Goal: Transaction & Acquisition: Purchase product/service

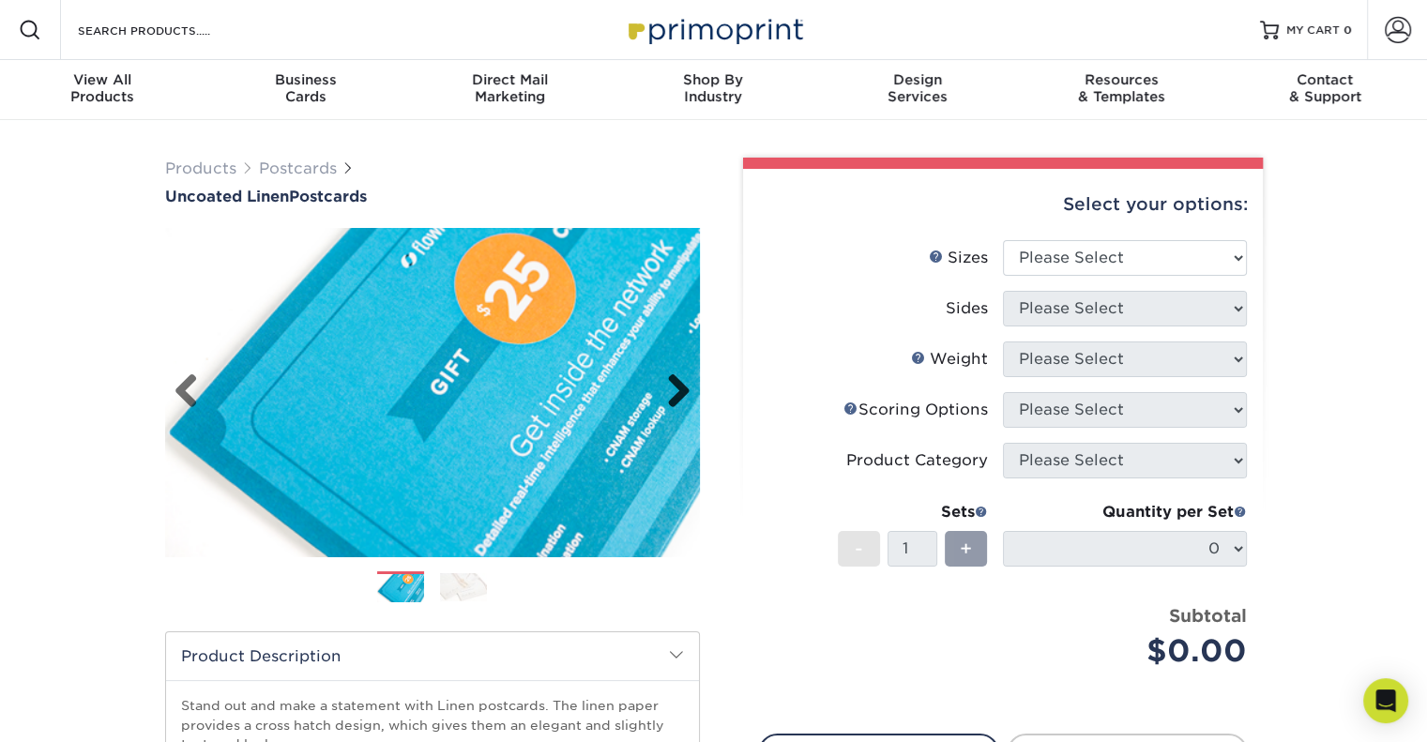
click at [675, 401] on link "Next" at bounding box center [672, 393] width 38 height 38
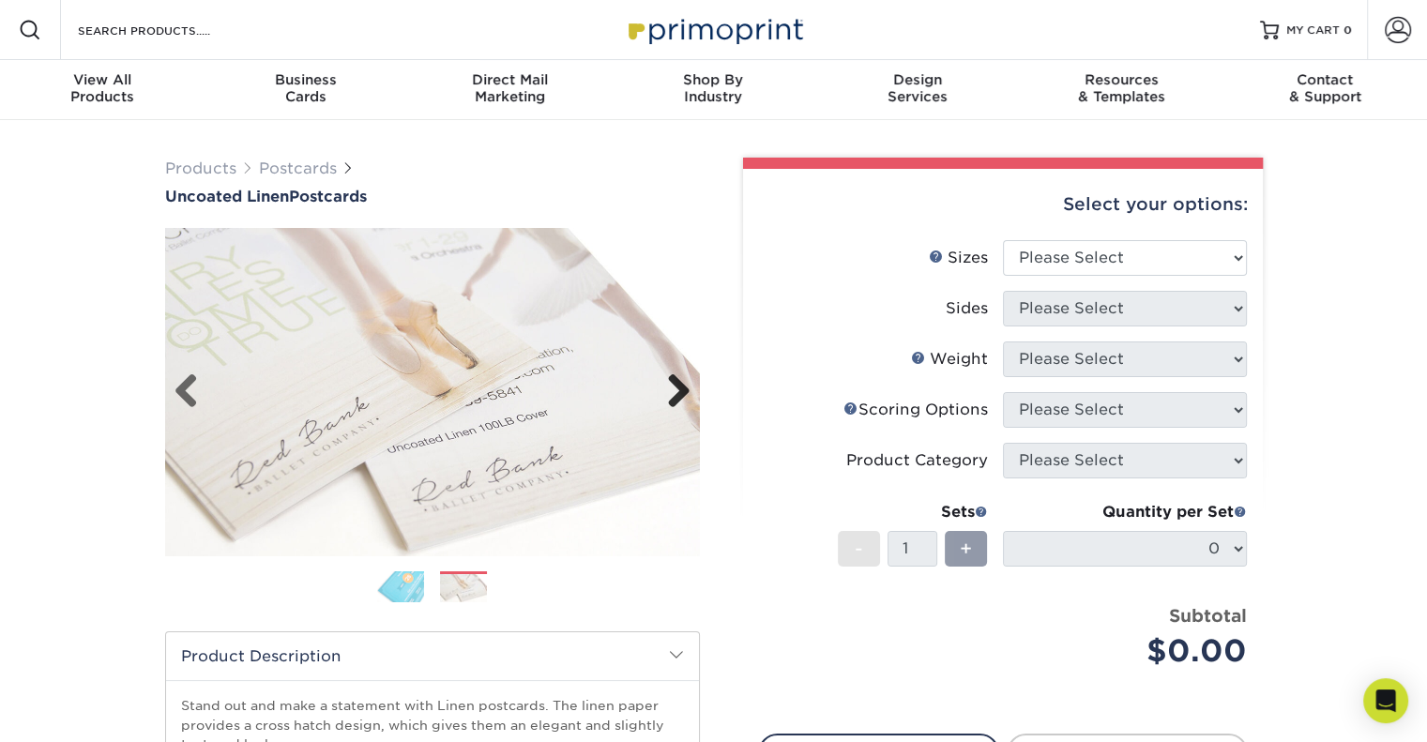
click at [675, 401] on link "Next" at bounding box center [672, 393] width 38 height 38
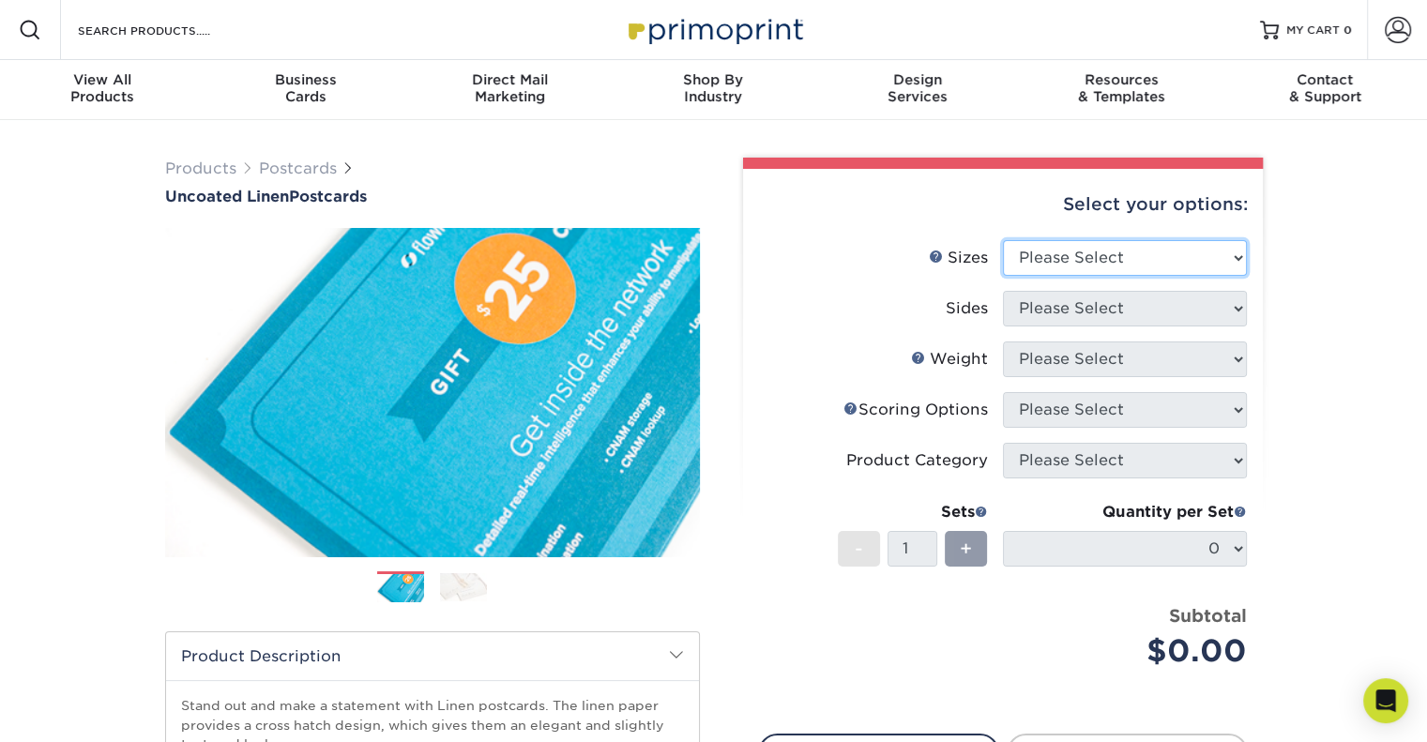
click at [1102, 258] on select "Please Select 1.5" x 7" 2" x 6" 2" x 8" 2.12" x 5.5" 2.75" x 4.25" 2.75" x 8.5"…" at bounding box center [1125, 258] width 244 height 36
select select "4.00x6.00"
click at [1003, 240] on select "Please Select 1.5" x 7" 2" x 6" 2" x 8" 2.12" x 5.5" 2.75" x 4.25" 2.75" x 8.5"…" at bounding box center [1125, 258] width 244 height 36
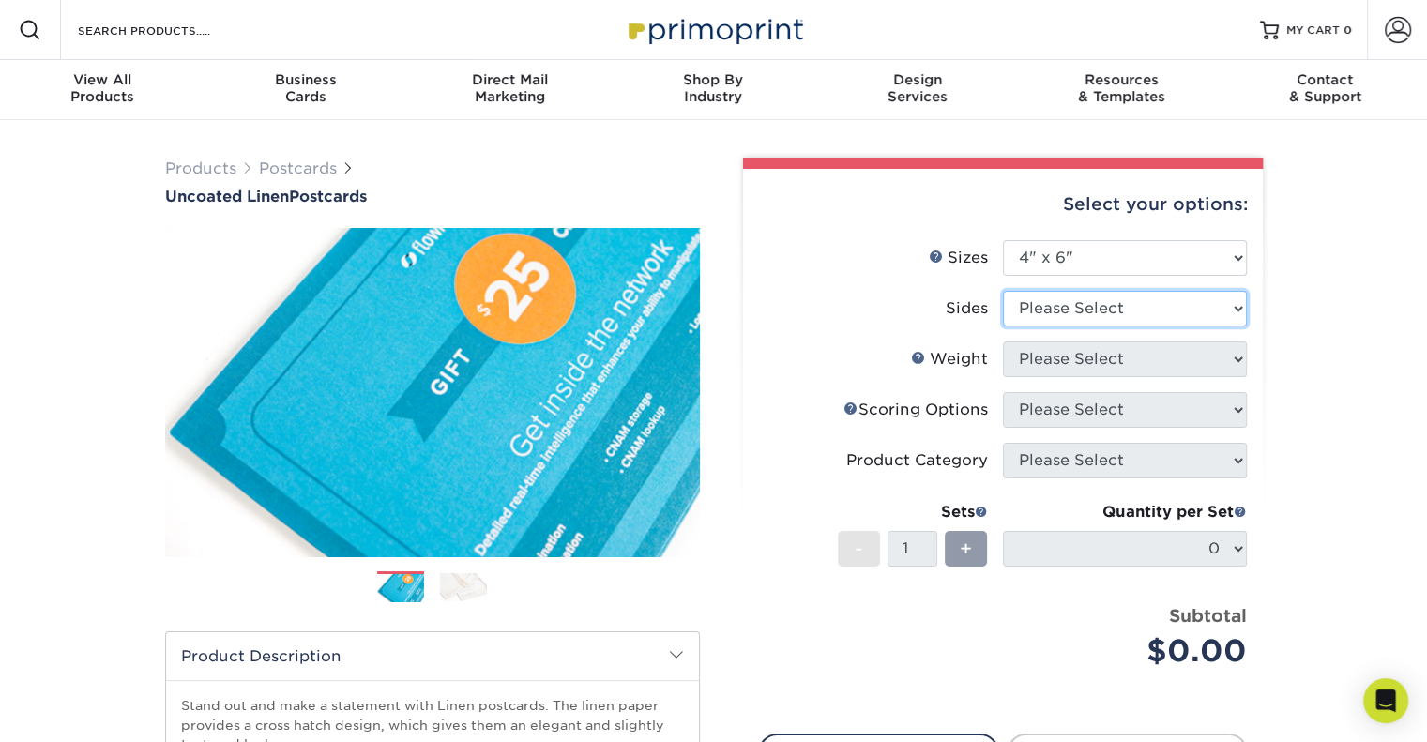
click at [1137, 305] on select "Please Select Print Both Sides Print Front Only" at bounding box center [1125, 309] width 244 height 36
select select "13abbda7-1d64-4f25-8bb2-c179b224825d"
click at [1003, 291] on select "Please Select Print Both Sides Print Front Only" at bounding box center [1125, 309] width 244 height 36
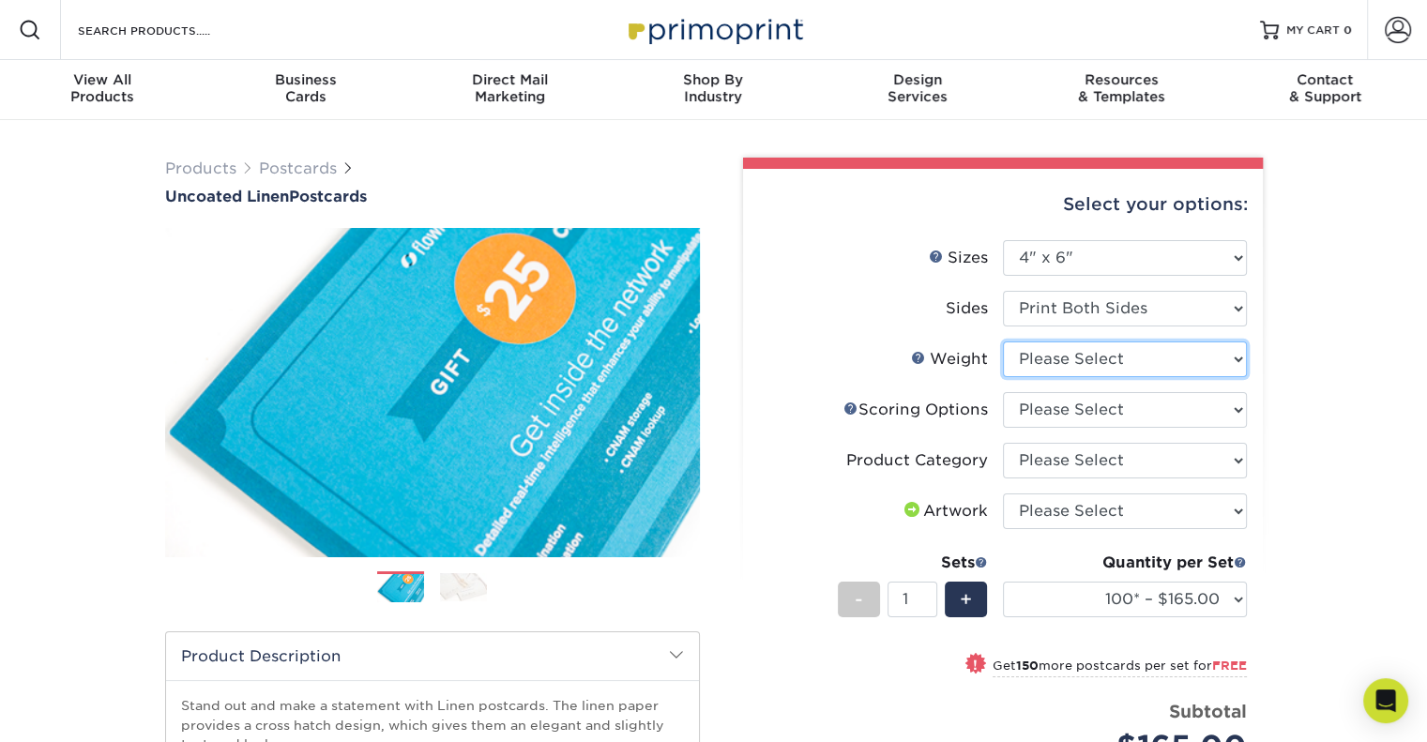
click at [1130, 355] on select "Please Select 100LB" at bounding box center [1125, 360] width 244 height 36
select select "100LB"
click at [1003, 342] on select "Please Select 100LB" at bounding box center [1125, 360] width 244 height 36
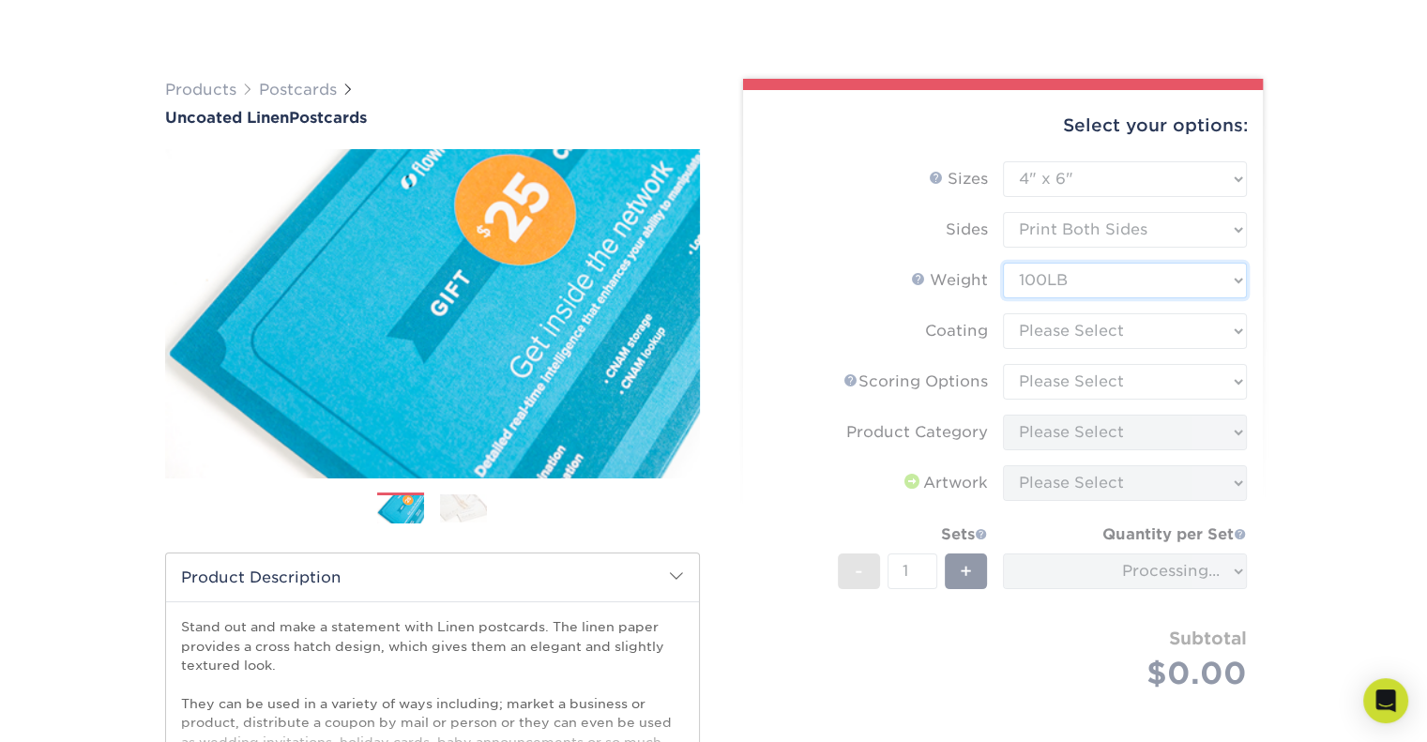
scroll to position [188, 0]
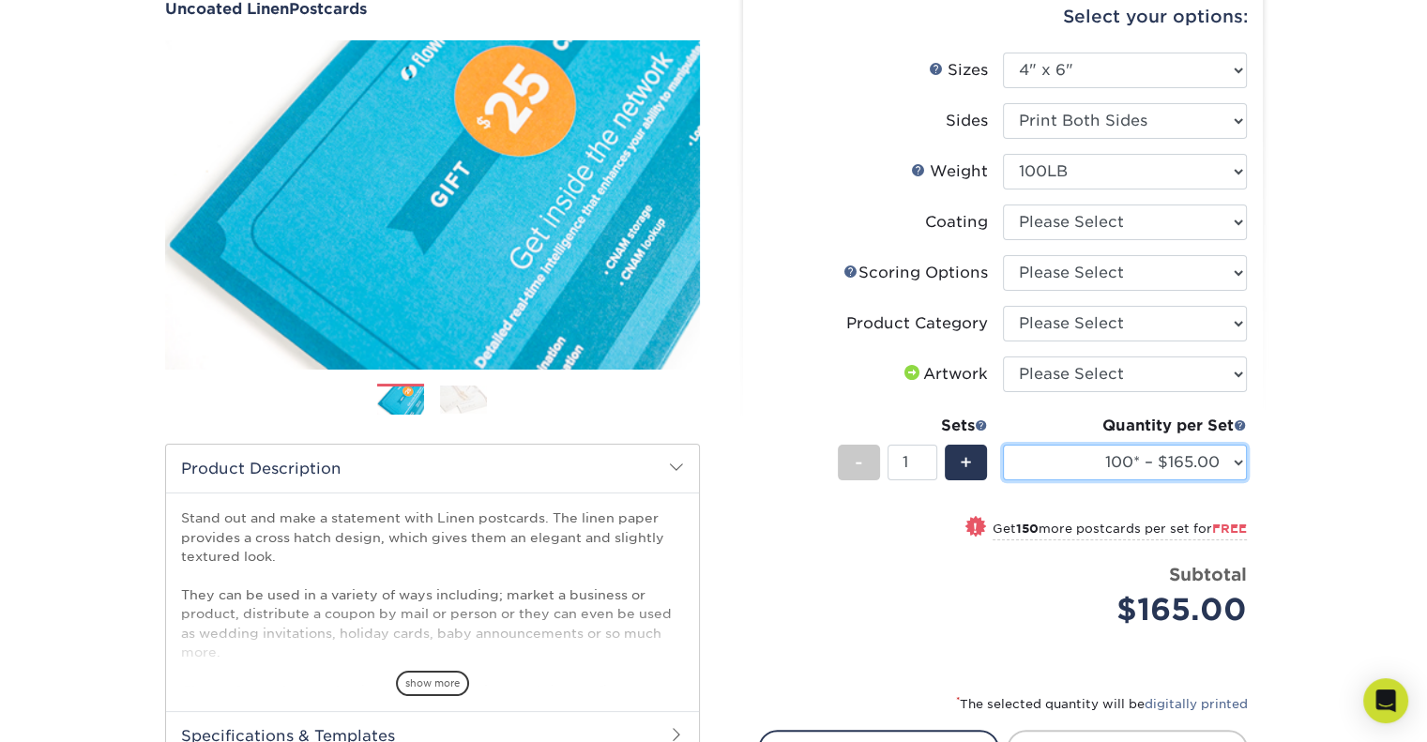
click at [1236, 462] on select "100* – $165.00 250* – $165.00 500* – $168.00 750 – $189.00 1000 – $211.00 1500 …" at bounding box center [1125, 463] width 244 height 36
click at [1003, 445] on select "100* – $165.00 250* – $165.00 500* – $168.00 750 – $189.00 1000 – $211.00 1500 …" at bounding box center [1125, 463] width 244 height 36
click at [1233, 456] on select "100* – $165.00 250* – $165.00 500* – $168.00 750 – $189.00 1000 – $211.00 1500 …" at bounding box center [1125, 463] width 244 height 36
click at [1003, 445] on select "100* – $165.00 250* – $165.00 500* – $168.00 750 – $189.00 1000 – $211.00 1500 …" at bounding box center [1125, 463] width 244 height 36
click at [1243, 465] on select "100* – $165.00 250* – $165.00 500* – $168.00 750 – $189.00 1000 – $211.00 1500 …" at bounding box center [1125, 463] width 244 height 36
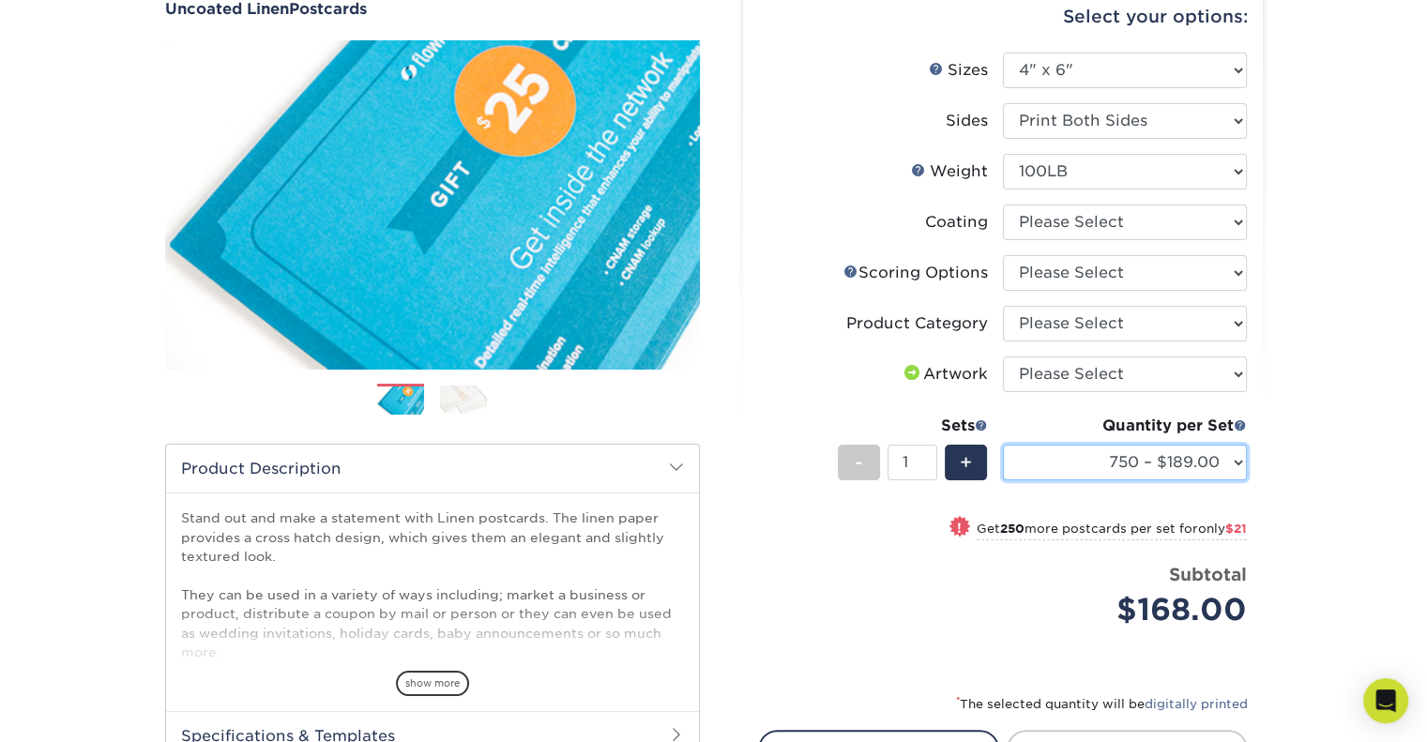
click at [1003, 445] on select "100* – $165.00 250* – $165.00 500* – $168.00 750 – $189.00 1000 – $211.00 1500 …" at bounding box center [1125, 463] width 244 height 36
click at [1231, 457] on select "100* – $165.00 250* – $165.00 500* – $168.00 750 – $189.00 1000 – $211.00 1500 …" at bounding box center [1125, 463] width 244 height 36
select select "500* – $168.00"
click at [1003, 445] on select "100* – $165.00 250* – $165.00 500* – $168.00 750 – $189.00 1000 – $211.00 1500 …" at bounding box center [1125, 463] width 244 height 36
click at [1374, 425] on div "Products Postcards Uncoated Linen Postcards Previous Next show more 100" at bounding box center [713, 440] width 1427 height 1016
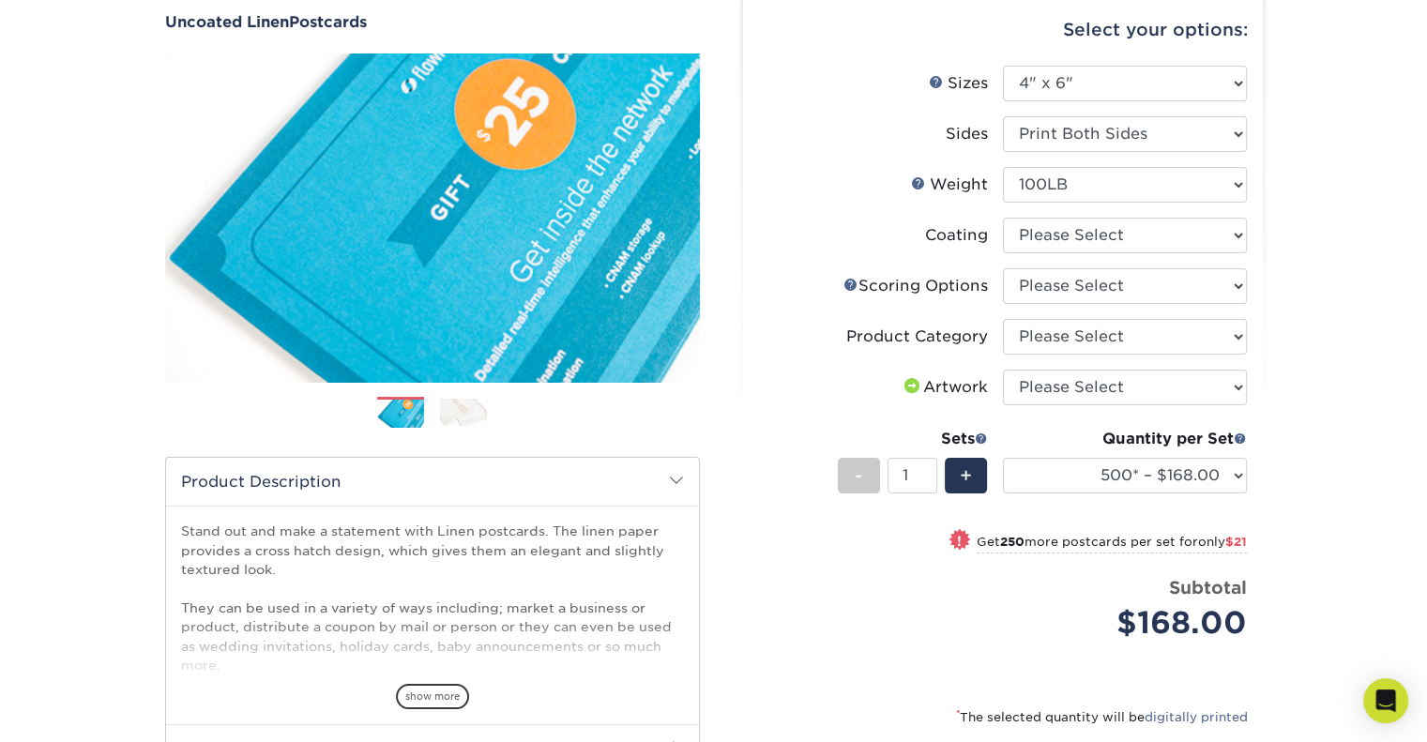
scroll to position [94, 0]
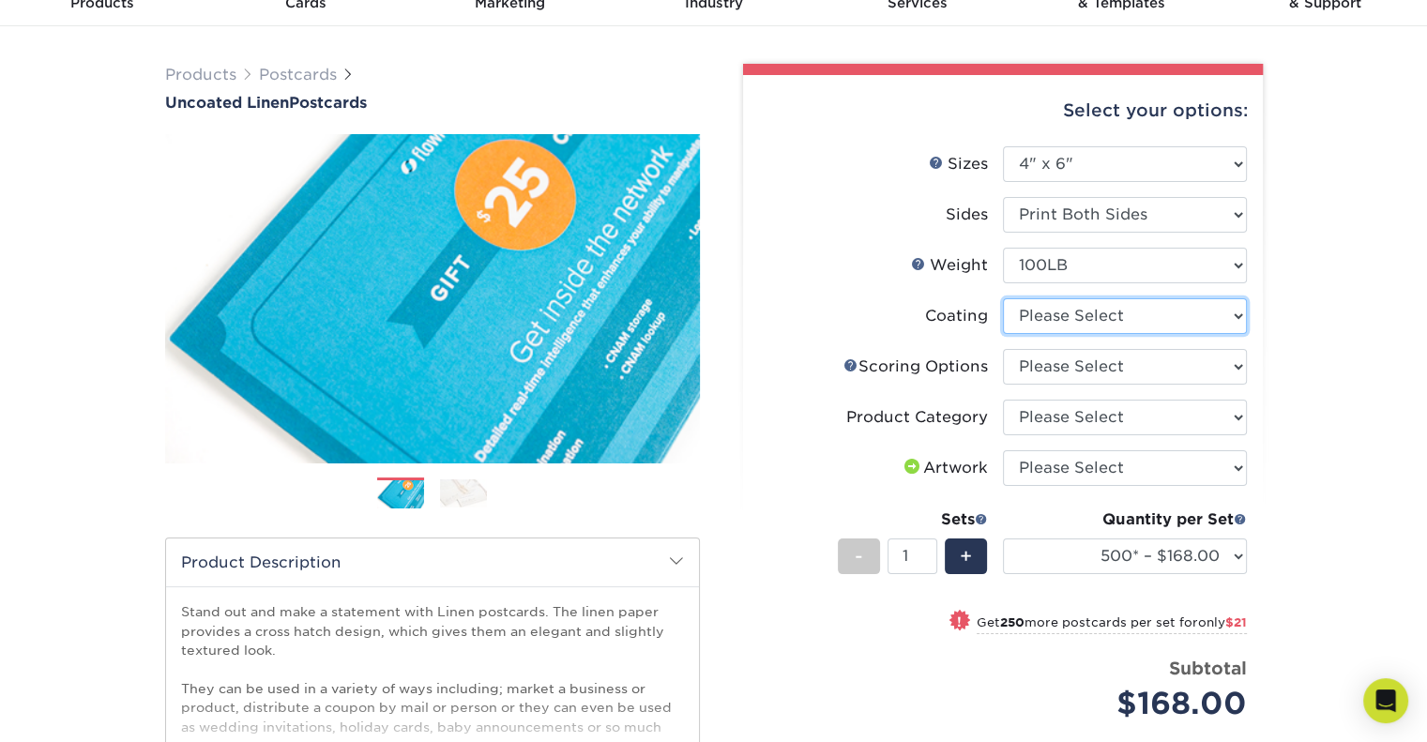
click at [1077, 315] on select at bounding box center [1125, 316] width 244 height 36
select select "3e7618de-abca-4bda-9f97-8b9129e913d8"
click at [1003, 298] on select at bounding box center [1125, 316] width 244 height 36
select select "-1"
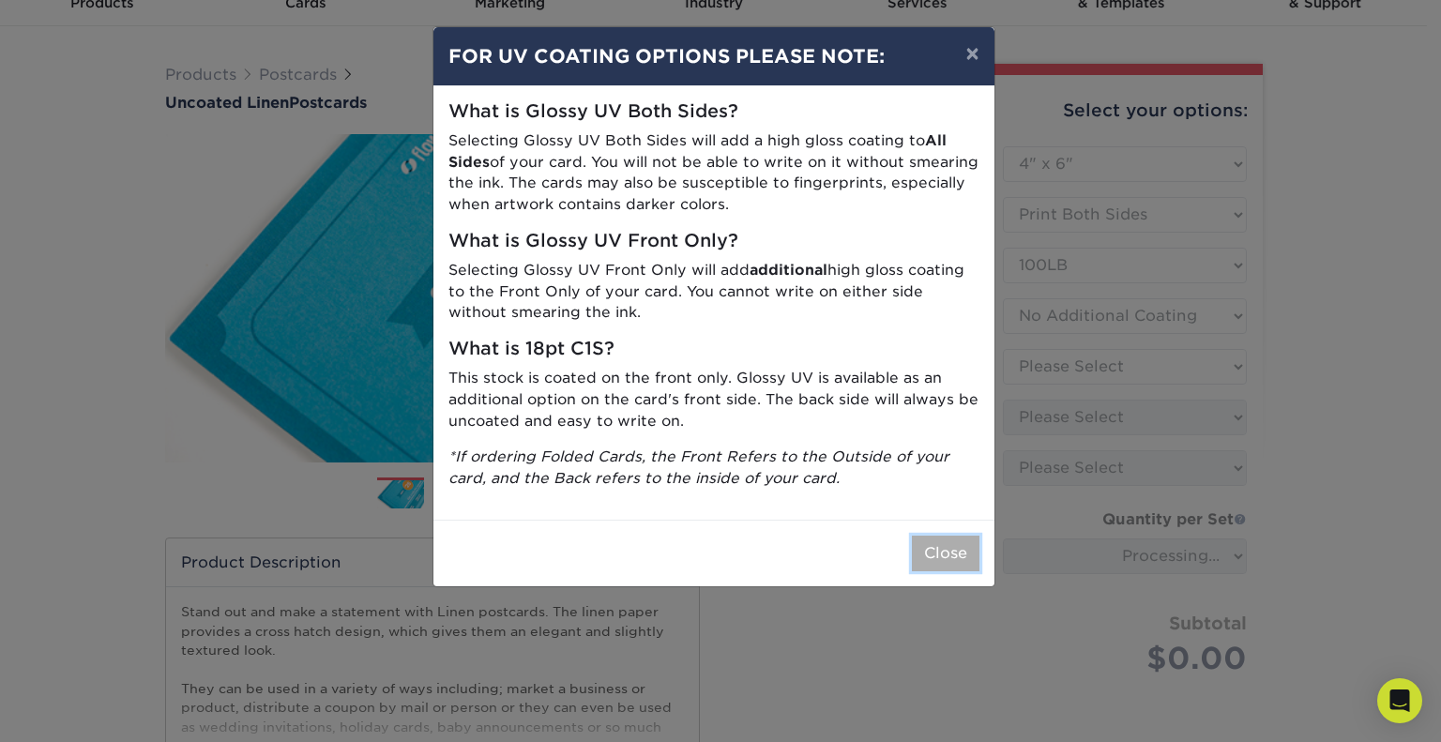
click at [956, 558] on button "Close" at bounding box center [946, 554] width 68 height 36
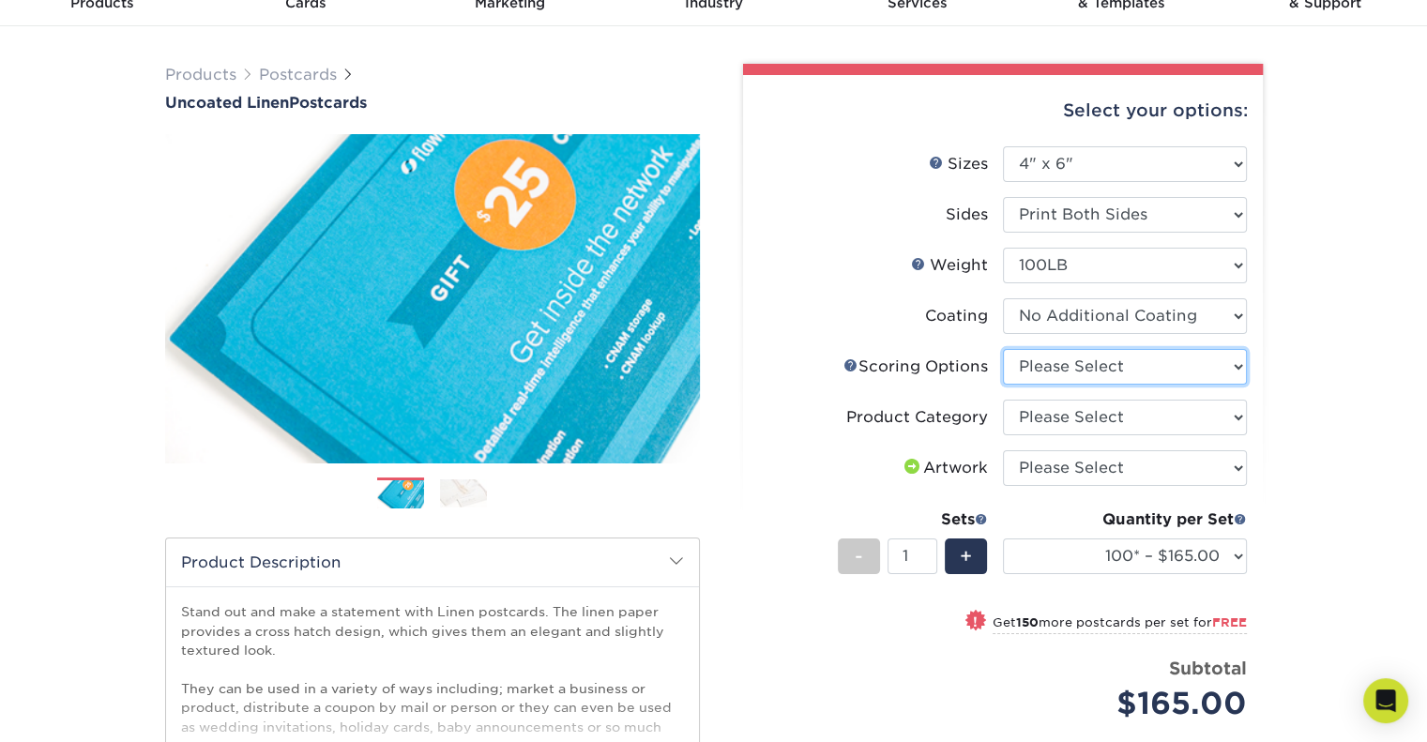
click at [1145, 372] on select "Please Select No Scoring One Score Score in Half" at bounding box center [1125, 367] width 244 height 36
select select "16ebe401-5398-422d-8cb0-f3adbb82deb5"
click at [1003, 349] on select "Please Select No Scoring One Score Score in Half" at bounding box center [1125, 367] width 244 height 36
click at [1134, 418] on select "Please Select Postcards" at bounding box center [1125, 418] width 244 height 36
select select "9b7272e0-d6c8-4c3c-8e97-d3a1bcdab858"
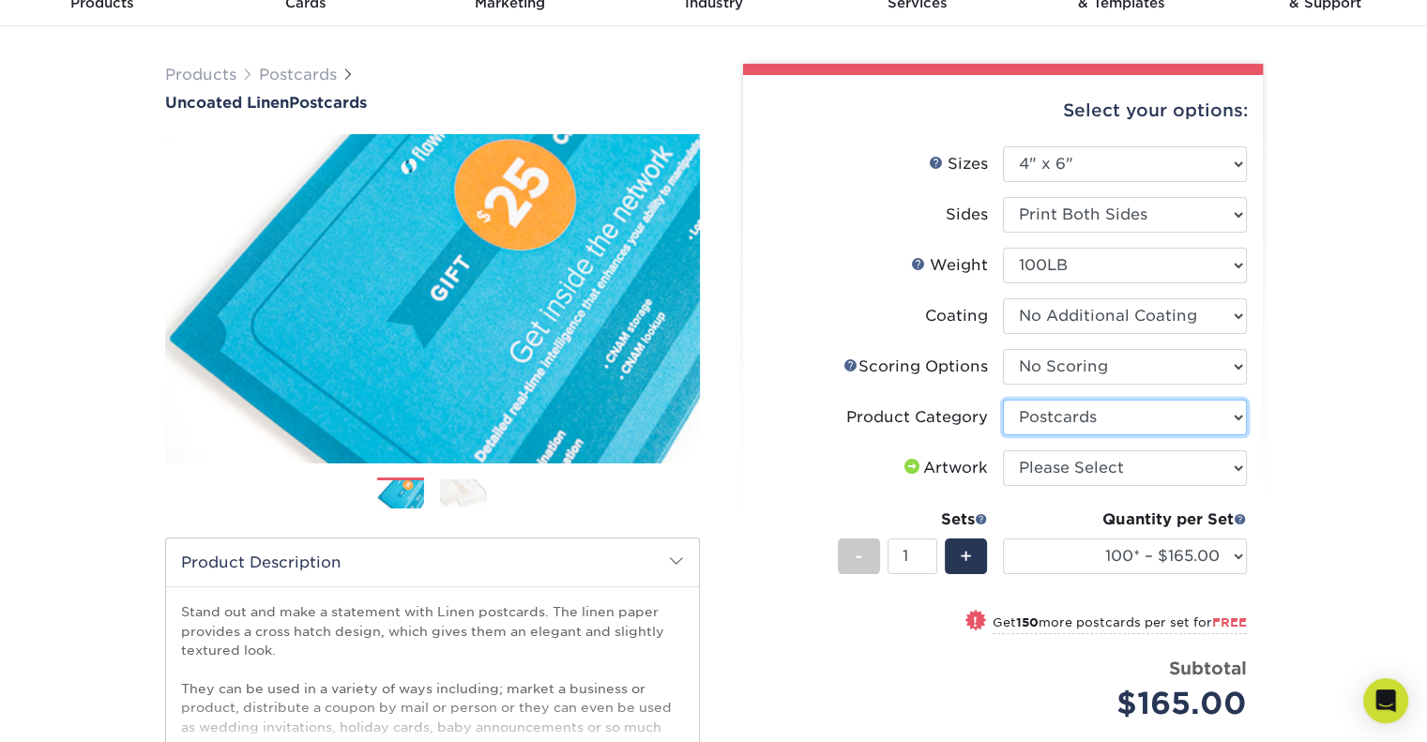
click at [1003, 400] on select "Please Select Postcards" at bounding box center [1125, 418] width 244 height 36
click at [1323, 491] on div "Products Postcards Uncoated Linen Postcards Previous Next show more 100" at bounding box center [713, 534] width 1427 height 1016
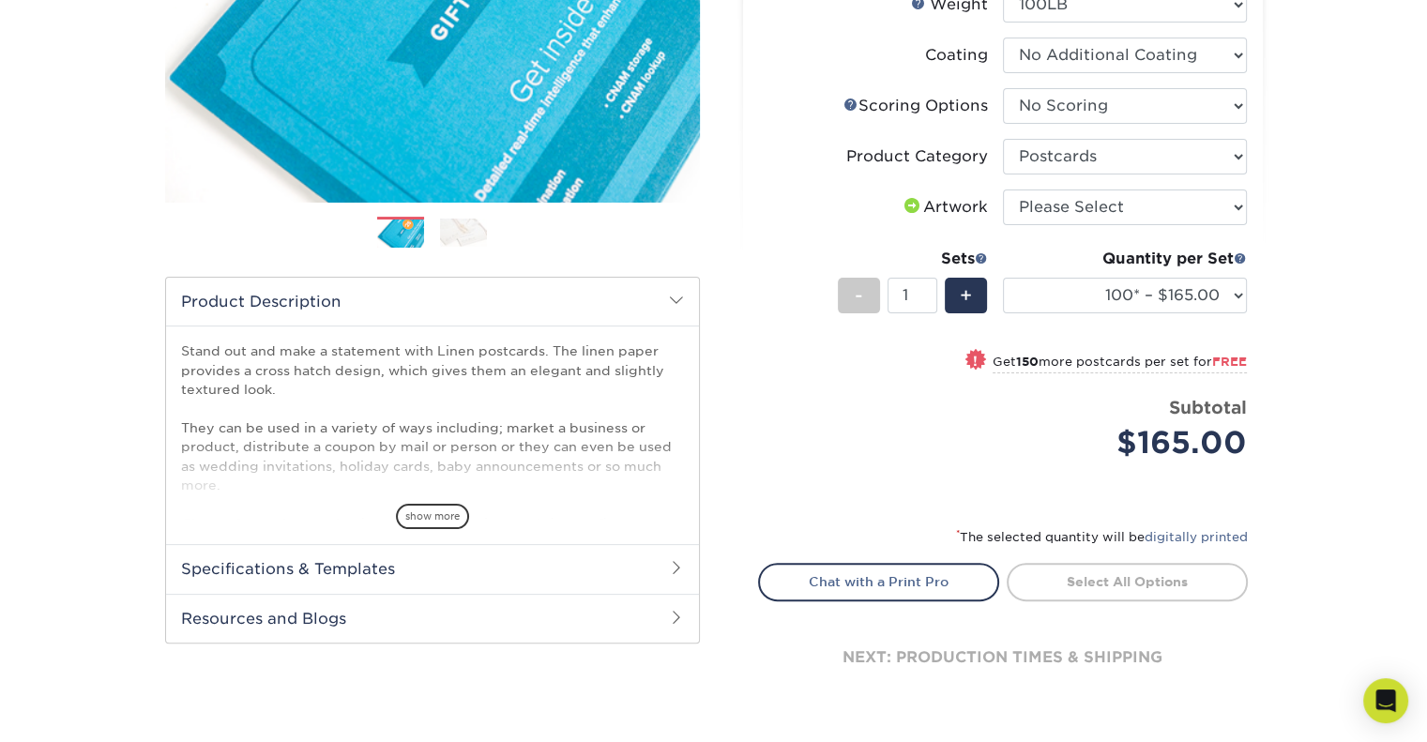
scroll to position [469, 0]
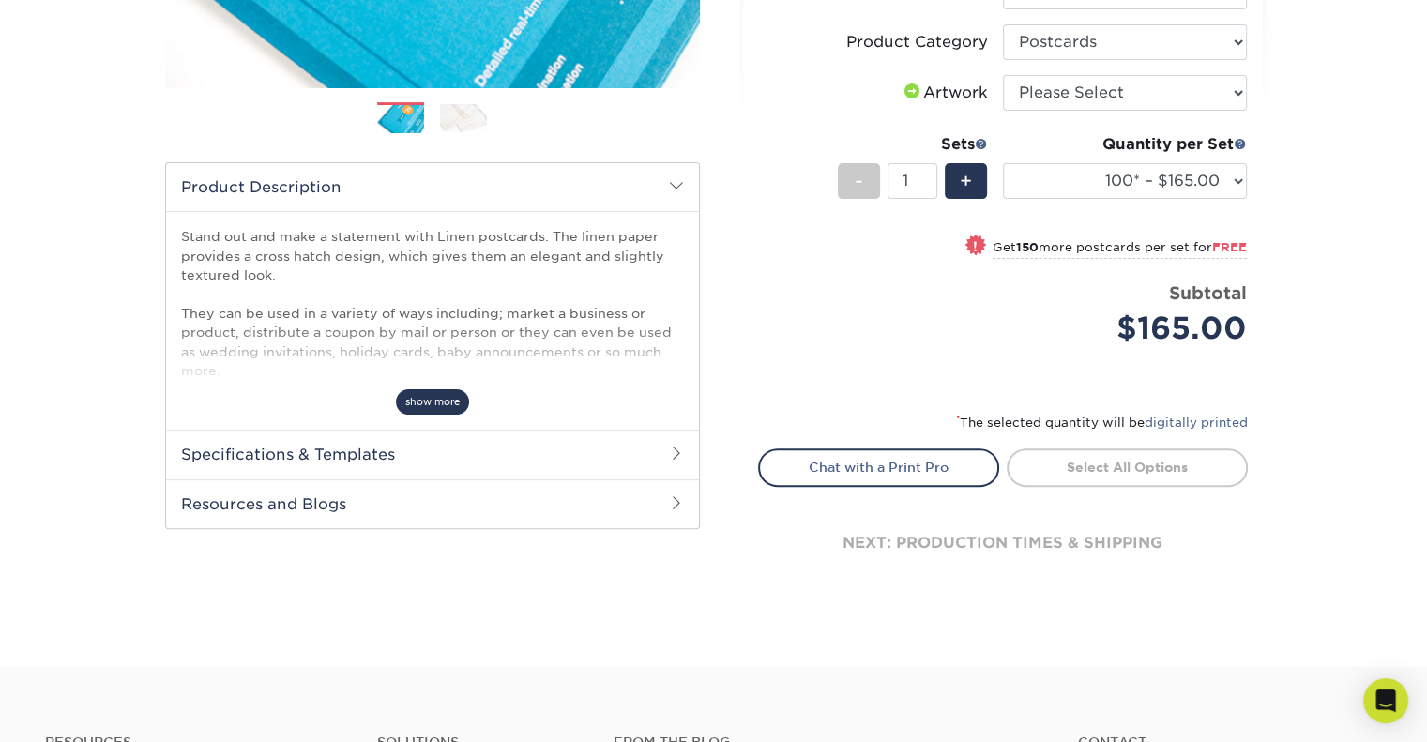
click at [422, 405] on span "show more" at bounding box center [432, 401] width 73 height 25
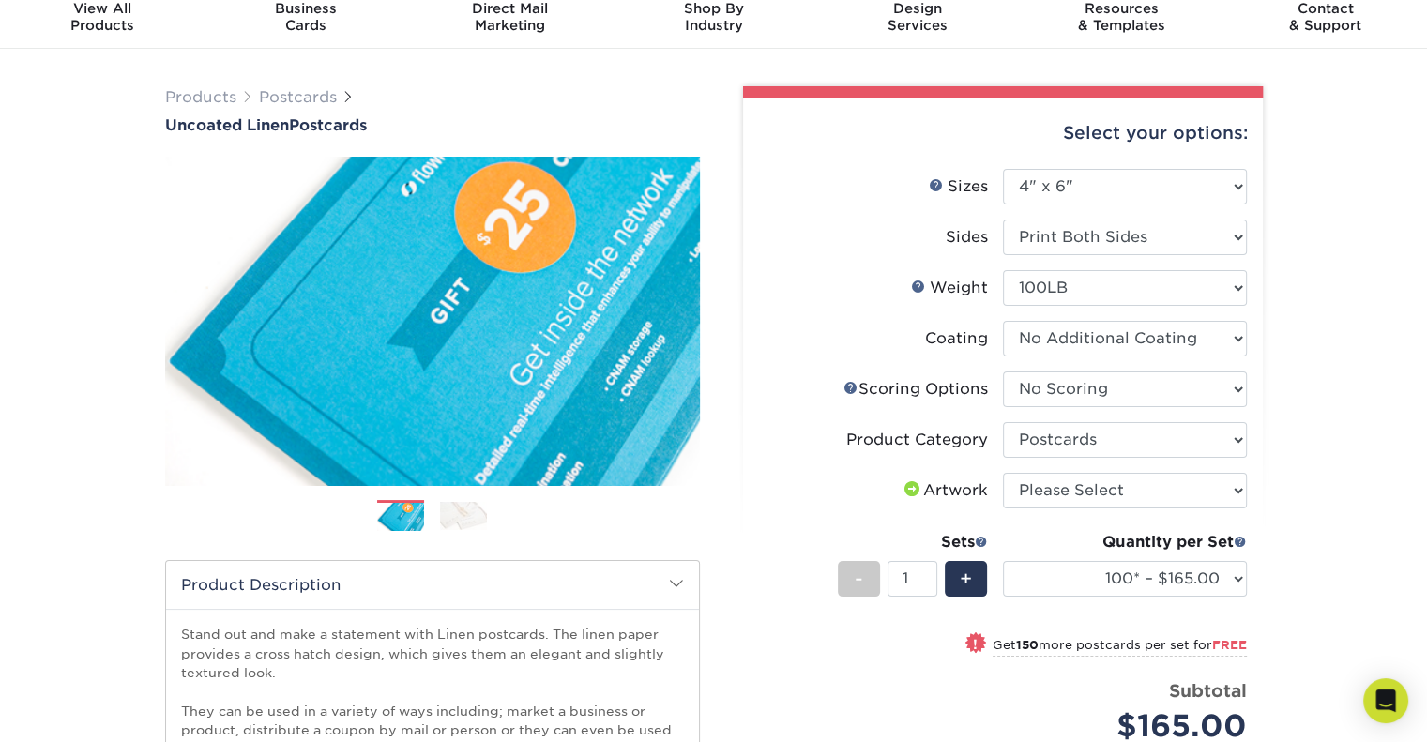
scroll to position [0, 0]
